Goal: Task Accomplishment & Management: Manage account settings

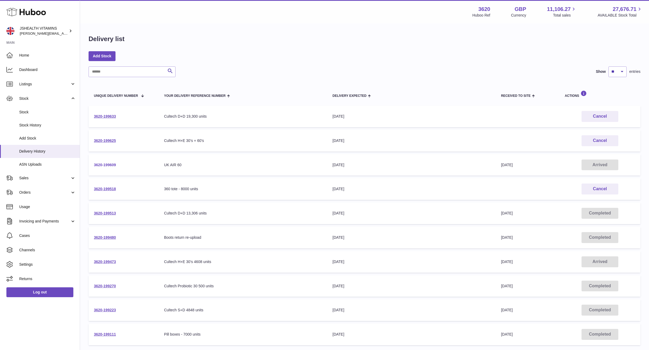
click at [111, 165] on link "3620-199609" at bounding box center [105, 165] width 22 height 4
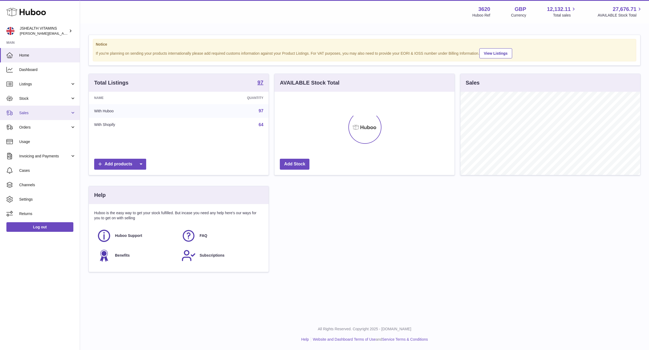
scroll to position [83, 180]
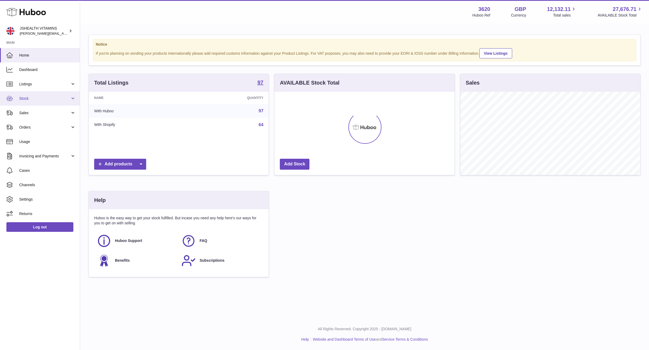
click at [47, 99] on span "Stock" at bounding box center [44, 98] width 51 height 5
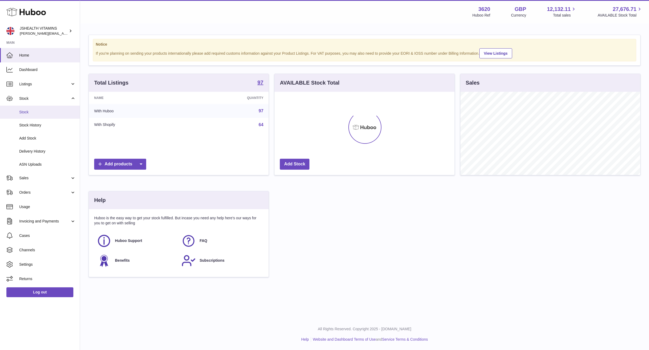
click at [41, 110] on span "Stock" at bounding box center [47, 112] width 57 height 5
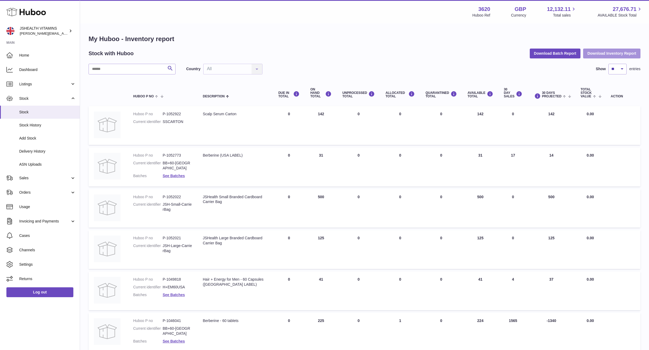
click at [634, 53] on button "Download Inventory Report" at bounding box center [611, 54] width 57 height 10
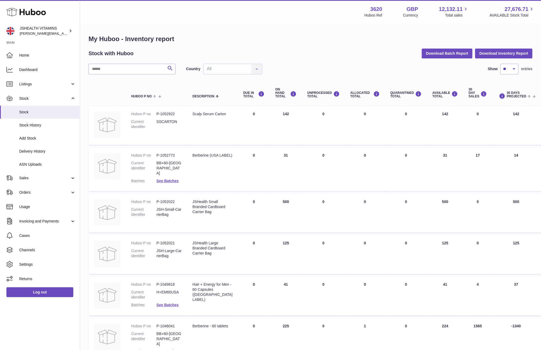
drag, startPoint x: 325, startPoint y: 33, endPoint x: 329, endPoint y: 32, distance: 4.4
click at [325, 33] on div "My Huboo - Inventory report Stock with Huboo Download Batch Report Download Inv…" at bounding box center [310, 294] width 461 height 541
click at [24, 174] on link "Sales" at bounding box center [40, 178] width 80 height 14
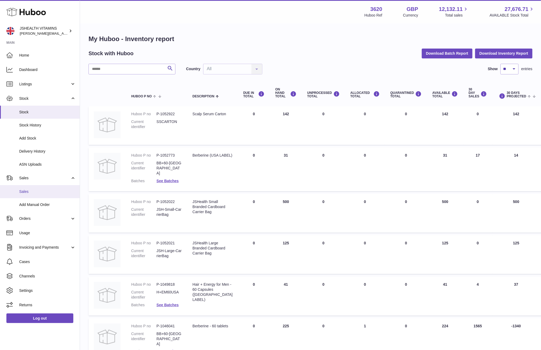
click at [33, 188] on link "Sales" at bounding box center [40, 191] width 80 height 13
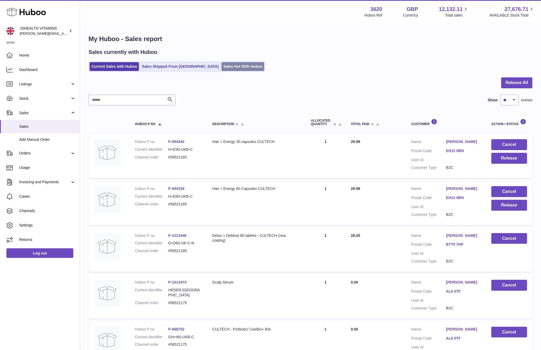
click at [222, 65] on link "Sales Not With Huboo" at bounding box center [243, 66] width 43 height 9
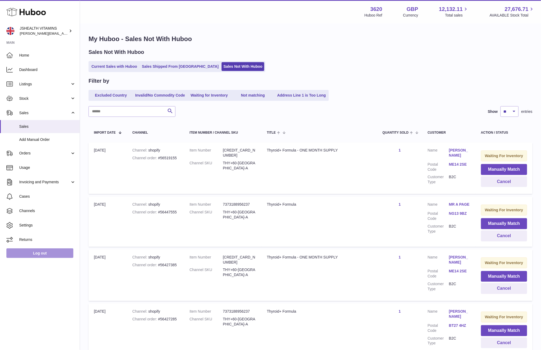
click at [29, 253] on link "Log out" at bounding box center [39, 253] width 67 height 10
